Goal: Information Seeking & Learning: Learn about a topic

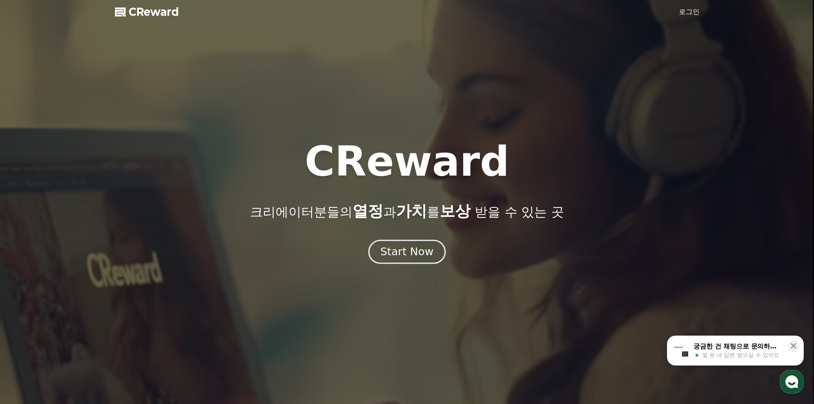
click at [404, 250] on div "Start Now" at bounding box center [406, 251] width 53 height 15
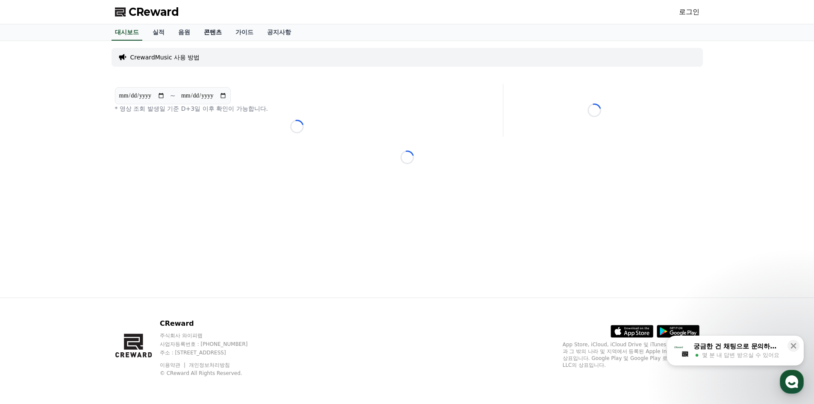
click at [224, 34] on link "콘텐츠" at bounding box center [213, 32] width 32 height 16
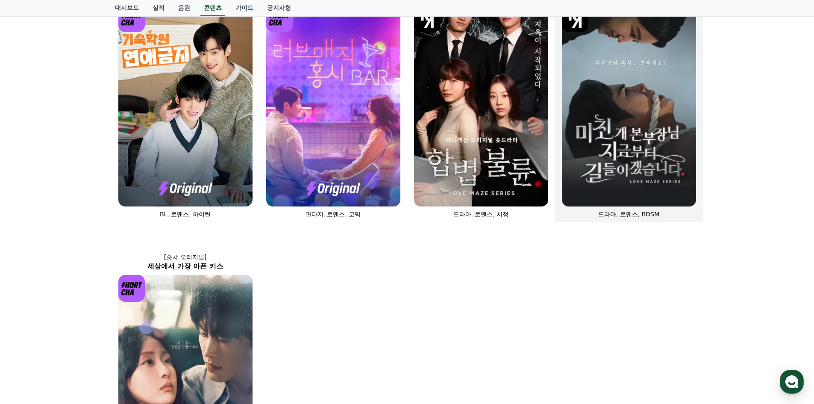
scroll to position [299, 0]
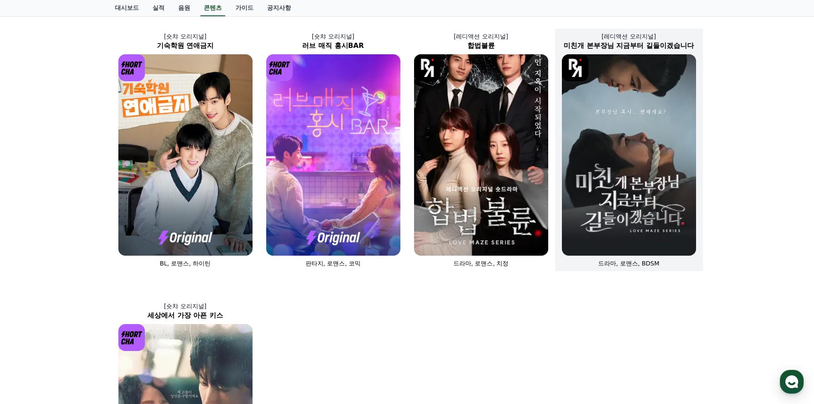
click at [669, 159] on img at bounding box center [629, 154] width 134 height 201
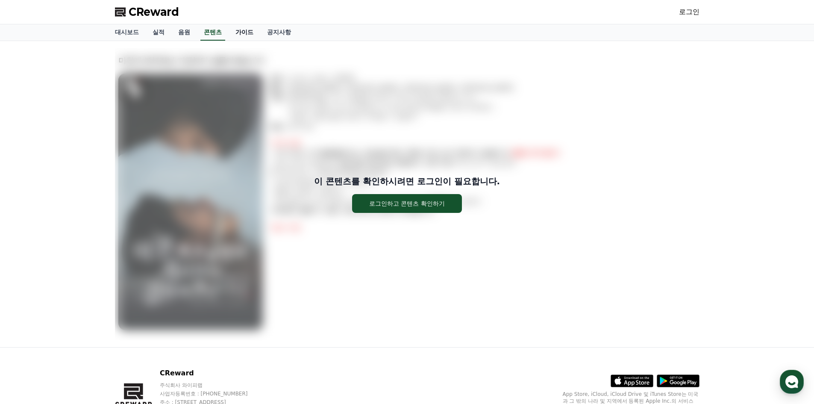
click at [248, 27] on link "가이드" at bounding box center [244, 32] width 32 height 16
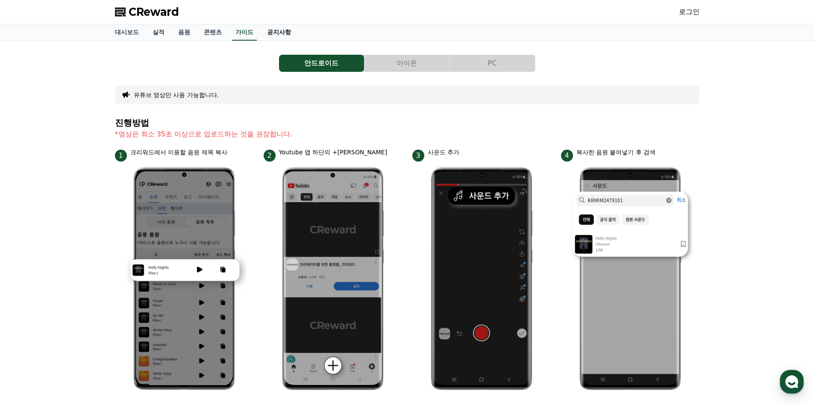
click at [286, 34] on link "공지사항" at bounding box center [279, 32] width 38 height 16
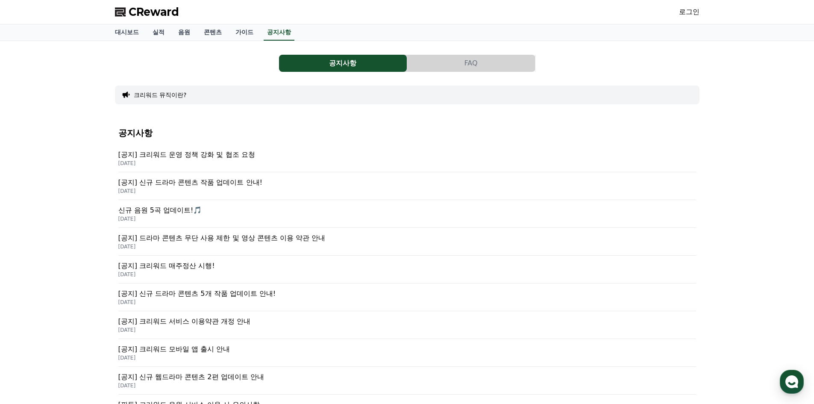
click at [247, 158] on p "[공지] 크리워드 운영 정책 강화 및 협조 요청" at bounding box center [406, 154] width 577 height 10
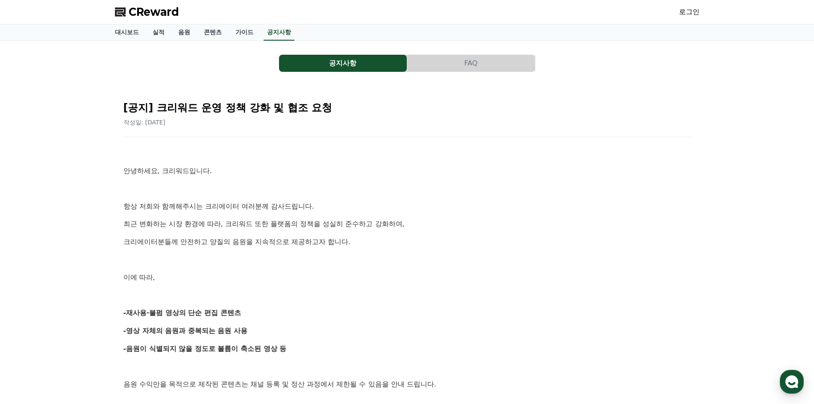
click at [279, 23] on div "CReward 로그인" at bounding box center [407, 12] width 598 height 24
click at [279, 29] on link "공지사항" at bounding box center [278, 32] width 31 height 16
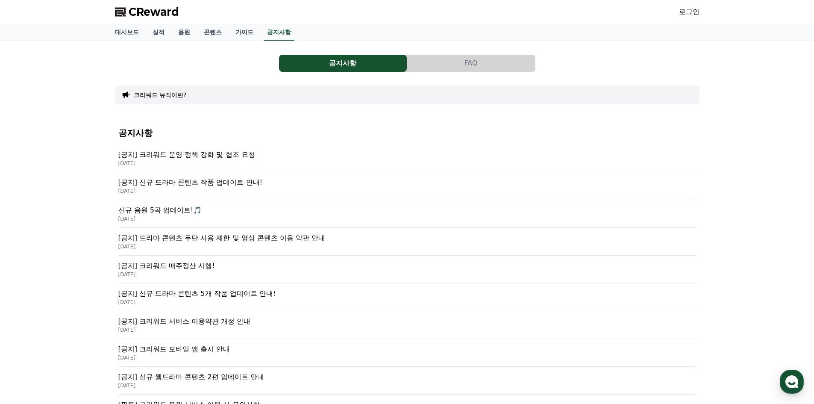
click at [174, 205] on p "신규 음원 5곡 업데이트!🎵" at bounding box center [406, 210] width 577 height 10
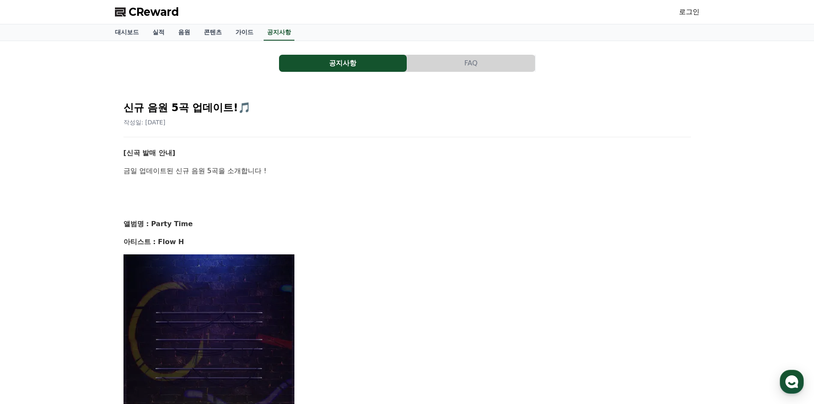
drag, startPoint x: 280, startPoint y: 36, endPoint x: 280, endPoint y: 50, distance: 13.7
click at [281, 36] on link "공지사항" at bounding box center [278, 32] width 31 height 16
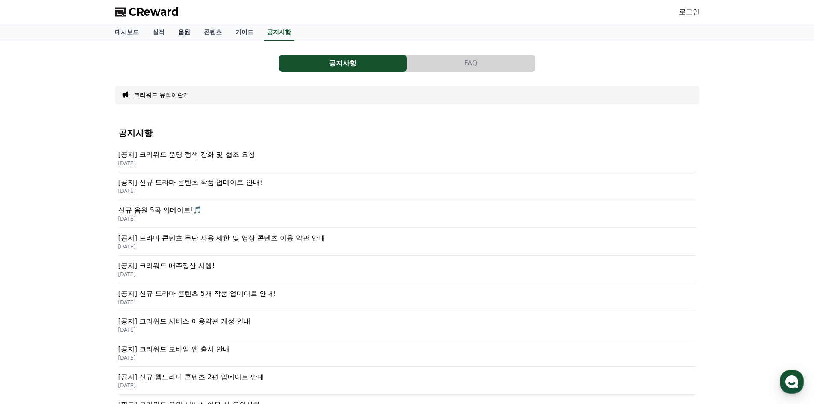
click at [178, 34] on link "음원" at bounding box center [184, 32] width 26 height 16
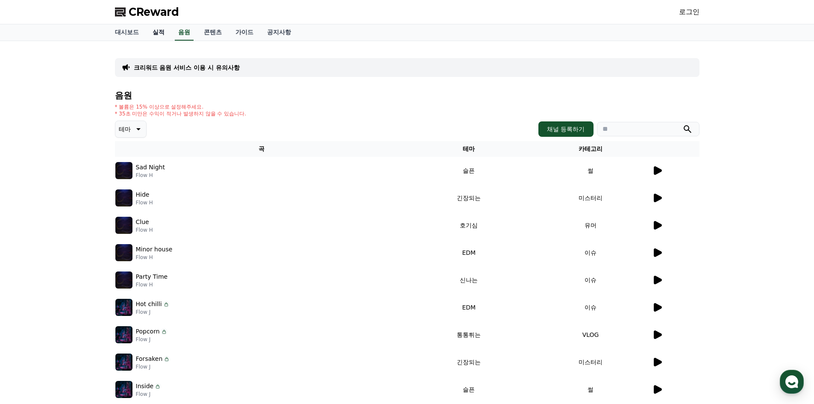
click at [163, 34] on link "실적" at bounding box center [159, 32] width 26 height 16
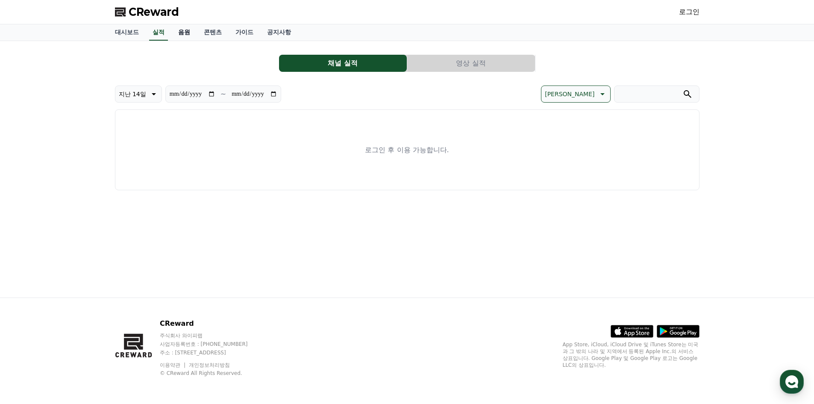
click at [179, 29] on link "음원" at bounding box center [184, 32] width 26 height 16
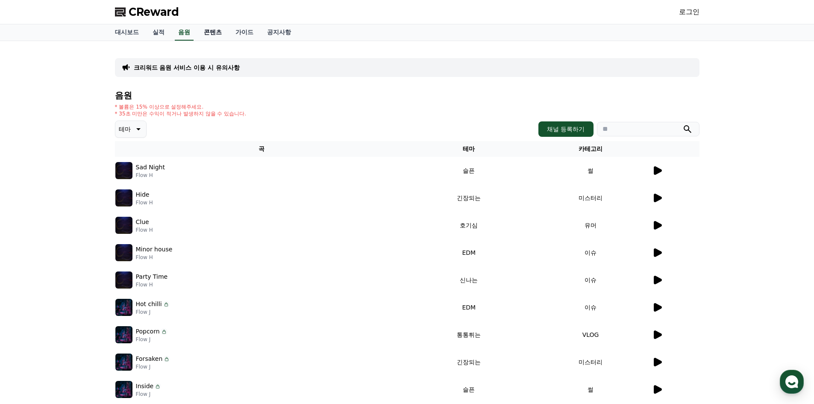
click at [206, 29] on link "콘텐츠" at bounding box center [213, 32] width 32 height 16
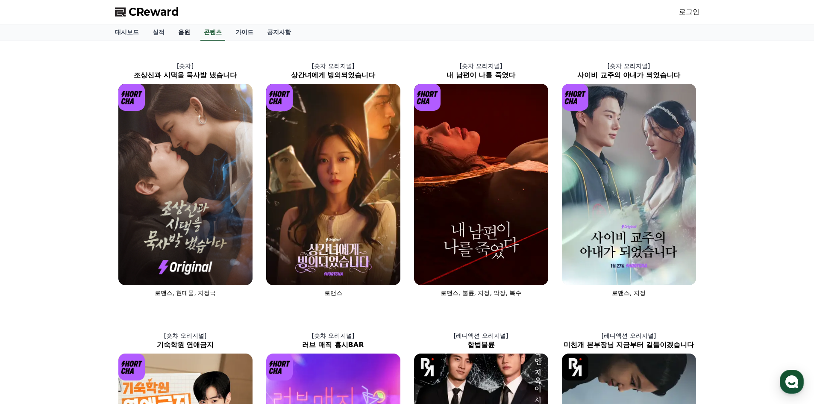
click at [171, 34] on link "음원" at bounding box center [184, 32] width 26 height 16
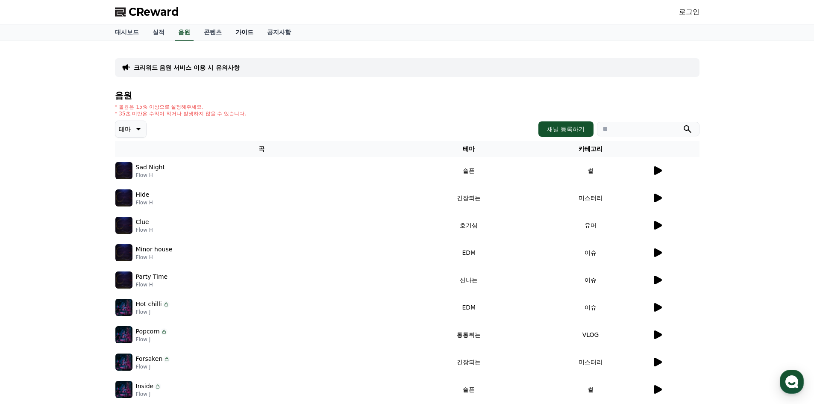
click at [249, 31] on link "가이드" at bounding box center [244, 32] width 32 height 16
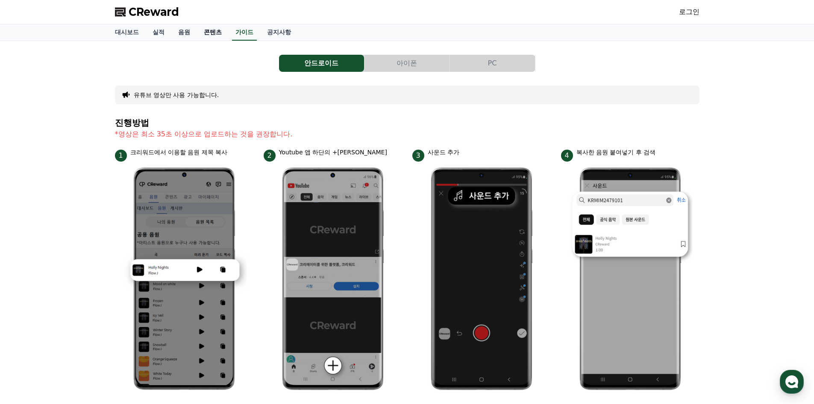
click at [206, 28] on link "콘텐츠" at bounding box center [213, 32] width 32 height 16
click at [186, 31] on link "음원" at bounding box center [184, 32] width 26 height 16
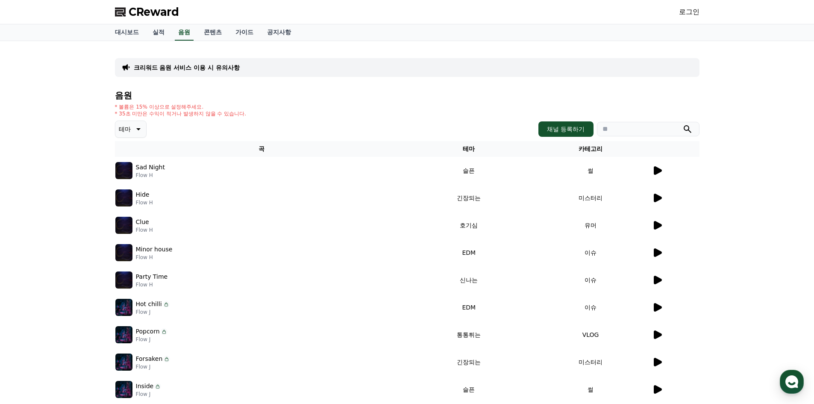
click at [120, 172] on img at bounding box center [123, 170] width 17 height 17
click at [135, 126] on icon at bounding box center [137, 129] width 10 height 10
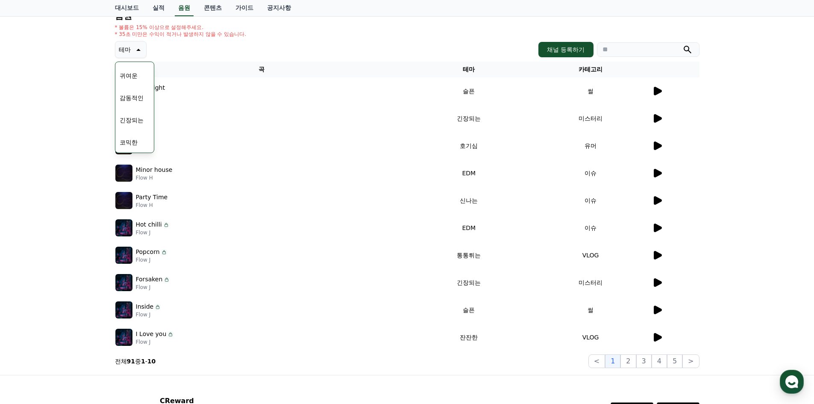
scroll to position [157, 0]
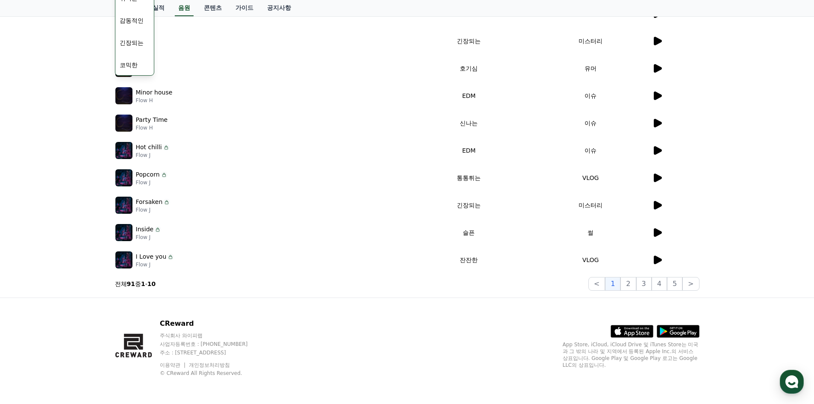
click at [262, 189] on td "Popcorn Flow J" at bounding box center [261, 177] width 293 height 27
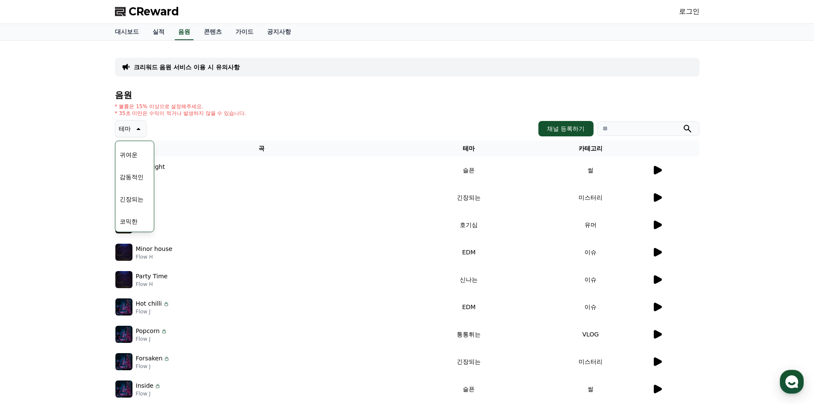
scroll to position [0, 0]
click at [655, 172] on icon at bounding box center [657, 170] width 8 height 9
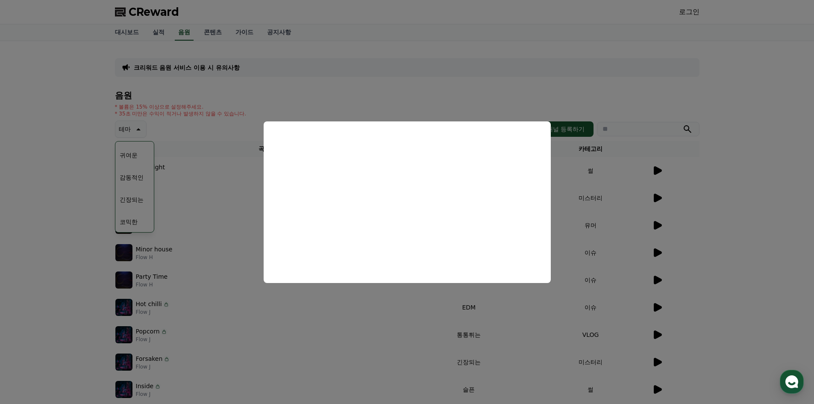
click at [676, 173] on button "close modal" at bounding box center [407, 202] width 814 height 404
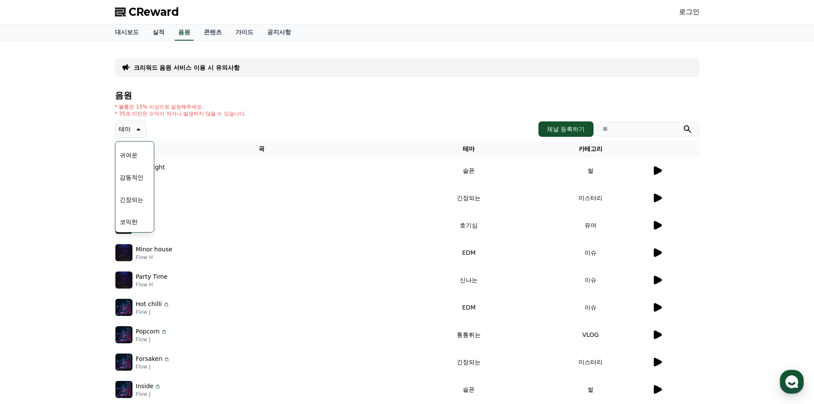
click at [670, 182] on td at bounding box center [675, 170] width 48 height 27
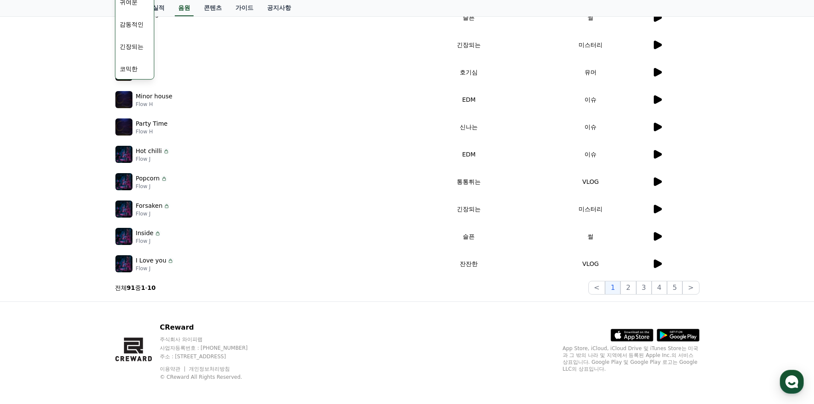
scroll to position [157, 0]
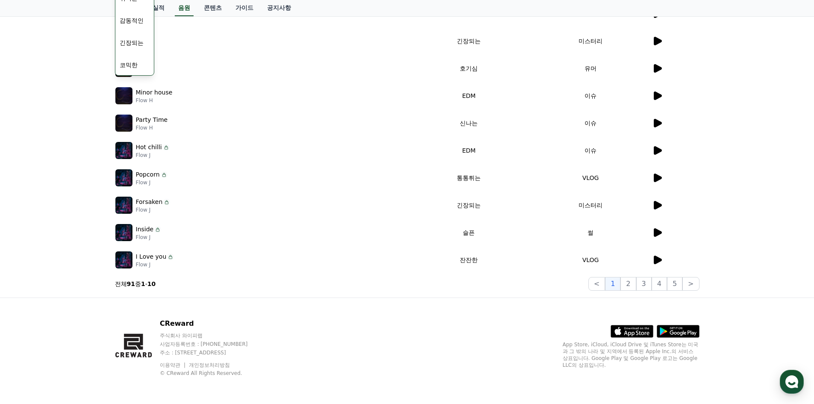
click at [658, 229] on icon at bounding box center [657, 232] width 10 height 10
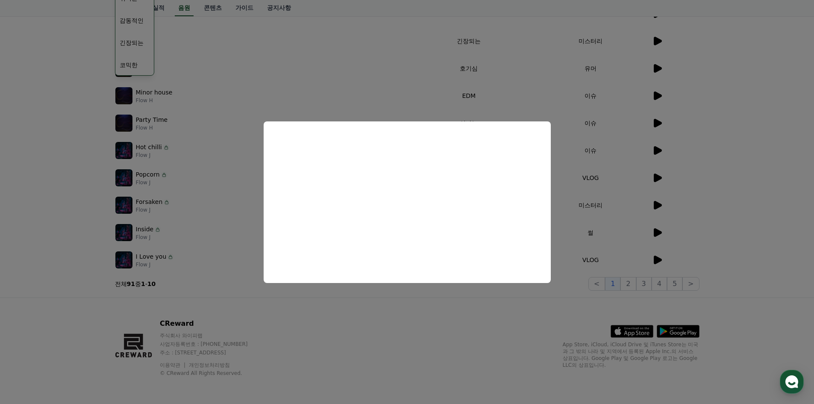
click at [684, 243] on button "close modal" at bounding box center [407, 202] width 814 height 404
